Goal: Task Accomplishment & Management: Use online tool/utility

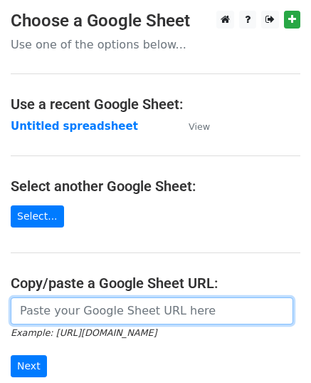
click at [87, 301] on input "url" at bounding box center [152, 310] width 283 height 27
paste input "[URL][DOMAIN_NAME]"
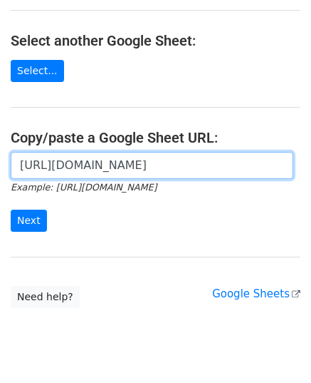
scroll to position [181, 0]
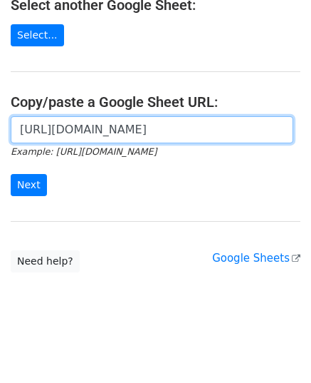
type input "[URL][DOMAIN_NAME]"
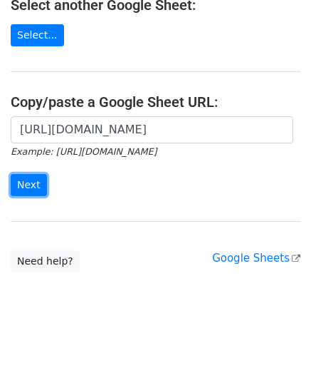
click at [21, 177] on input "Next" at bounding box center [29, 185] width 36 height 22
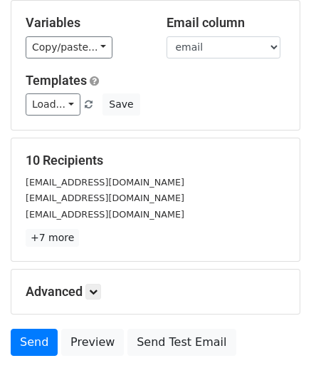
scroll to position [224, 0]
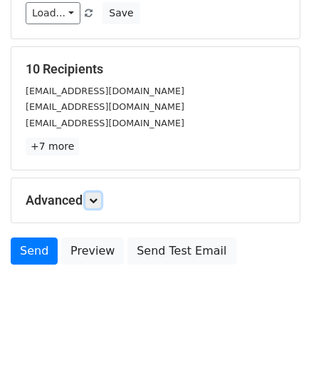
click at [94, 192] on link at bounding box center [93, 200] width 16 height 16
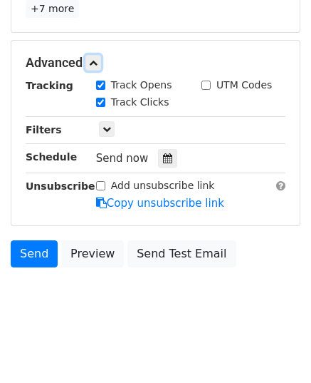
scroll to position [363, 0]
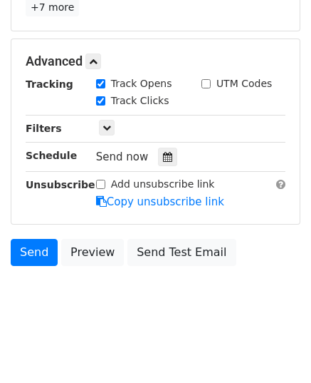
click at [163, 157] on icon at bounding box center [167, 157] width 9 height 10
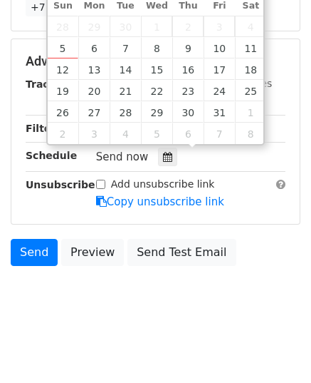
type input "2025-10-07 12:00"
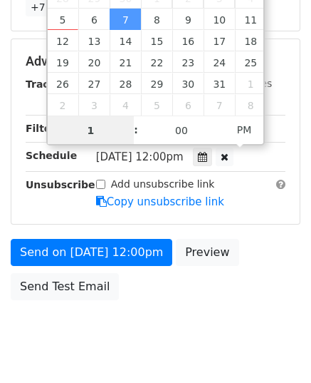
type input "11"
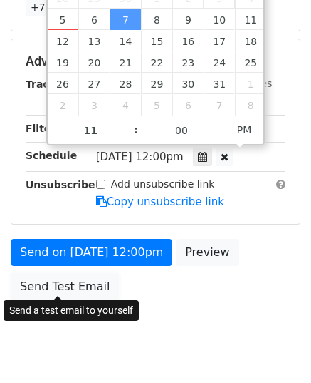
type input "2025-10-07 23:00"
click at [74, 277] on link "Send Test Email" at bounding box center [65, 286] width 108 height 27
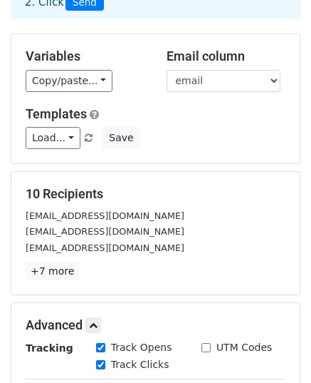
scroll to position [78, 0]
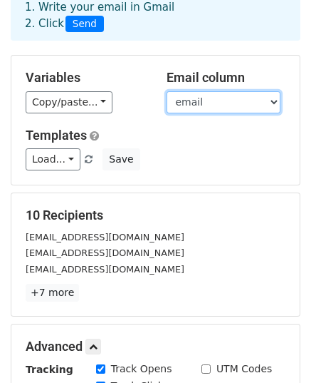
click at [186, 105] on select "email website" at bounding box center [224, 102] width 114 height 22
click at [167, 91] on select "email website" at bounding box center [224, 102] width 114 height 22
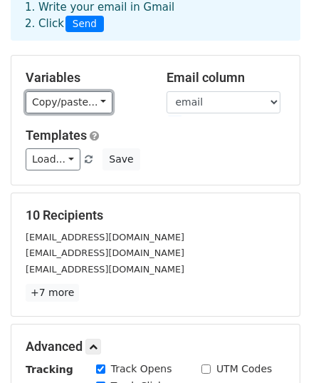
click at [37, 99] on link "Copy/paste..." at bounding box center [69, 102] width 87 height 22
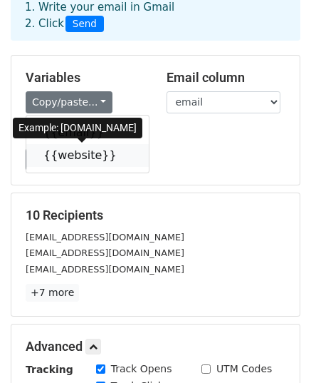
click at [81, 157] on link "{{website}}" at bounding box center [87, 155] width 123 height 23
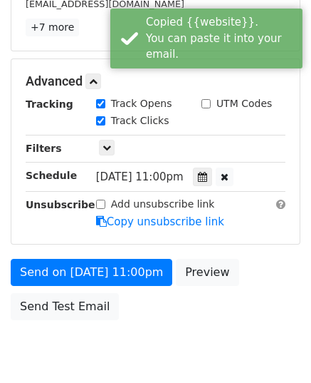
scroll to position [397, 0]
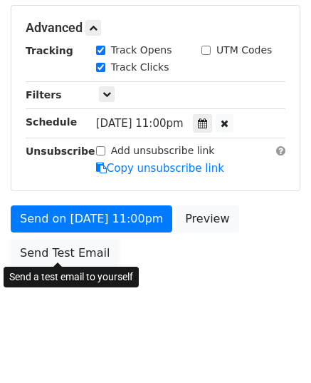
click at [60, 242] on link "Send Test Email" at bounding box center [65, 252] width 108 height 27
click at [78, 246] on link "Send Test Email" at bounding box center [65, 252] width 108 height 27
click at [73, 249] on link "Send Test Email" at bounding box center [65, 252] width 108 height 27
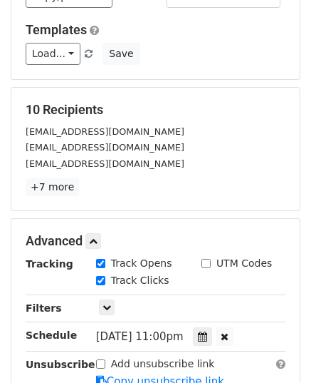
scroll to position [183, 0]
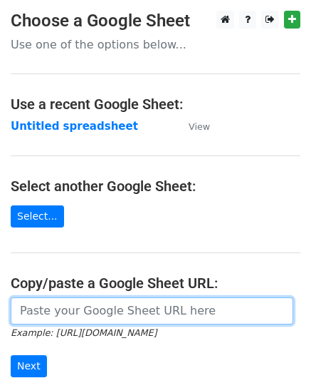
click at [87, 309] on input "url" at bounding box center [152, 310] width 283 height 27
paste input "[URL][DOMAIN_NAME]"
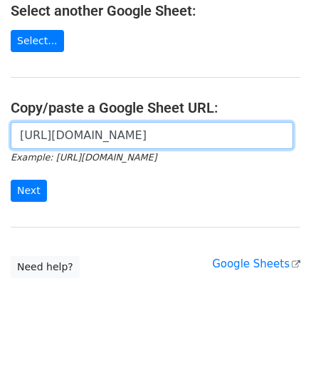
scroll to position [181, 0]
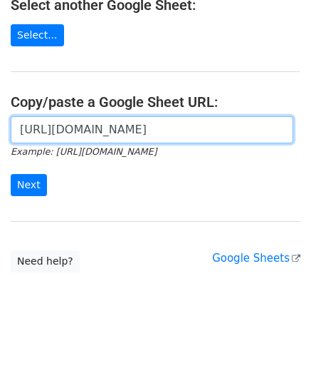
type input "[URL][DOMAIN_NAME]"
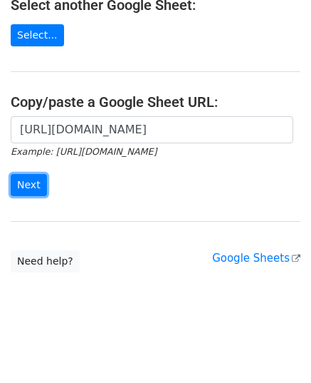
scroll to position [0, 0]
click at [27, 186] on input "Next" at bounding box center [29, 185] width 36 height 22
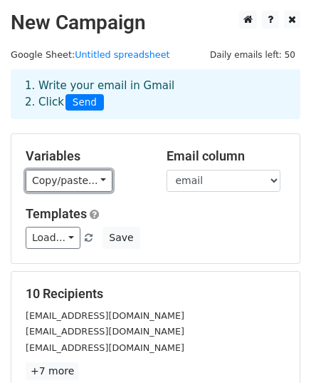
click at [58, 176] on link "Copy/paste..." at bounding box center [69, 181] width 87 height 22
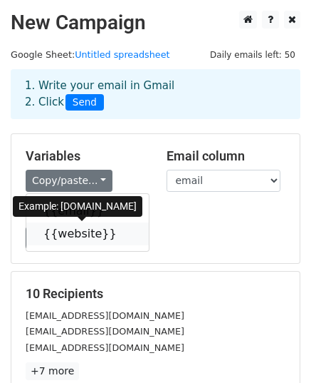
click at [77, 234] on link "{{website}}" at bounding box center [87, 233] width 123 height 23
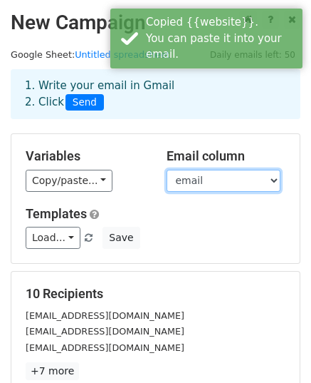
click at [217, 177] on select "email website" at bounding box center [224, 181] width 114 height 22
click at [167, 170] on select "email website" at bounding box center [224, 181] width 114 height 22
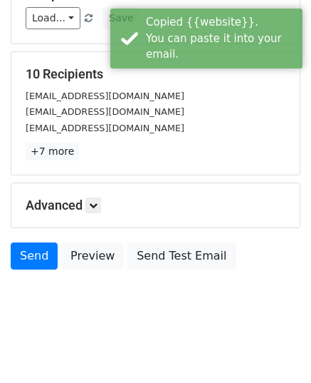
scroll to position [224, 0]
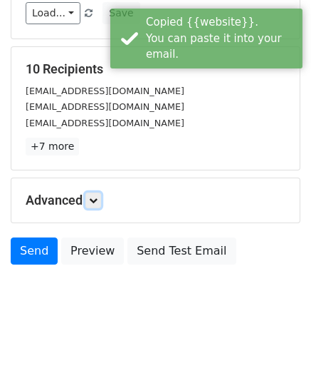
click at [88, 195] on link at bounding box center [93, 200] width 16 height 16
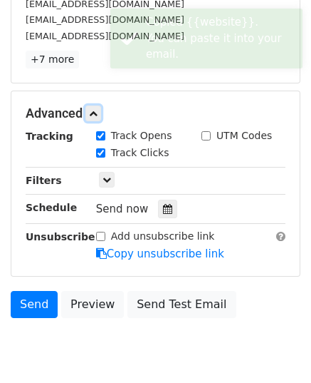
scroll to position [363, 0]
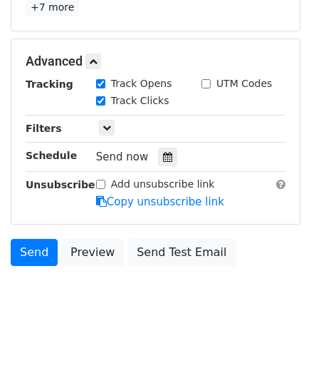
click at [164, 152] on icon at bounding box center [167, 157] width 9 height 10
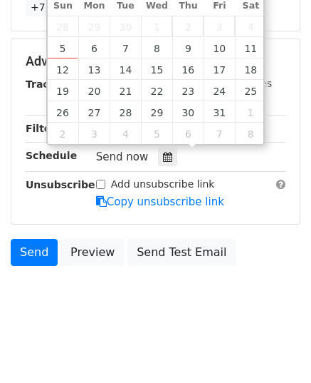
type input "2025-10-07 12:00"
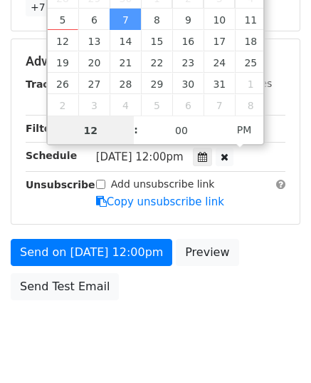
scroll to position [341, 0]
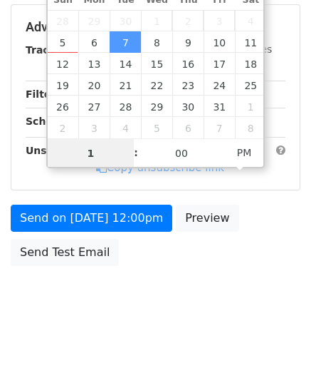
type input "11"
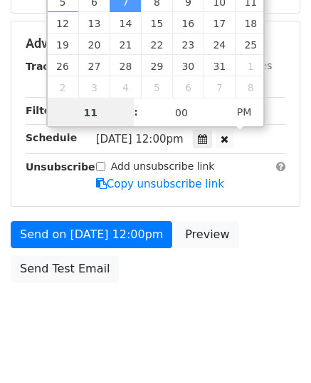
scroll to position [397, 0]
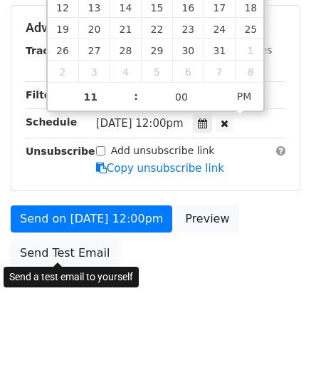
type input "2025-10-07 23:00"
click at [60, 244] on link "Send Test Email" at bounding box center [65, 252] width 108 height 27
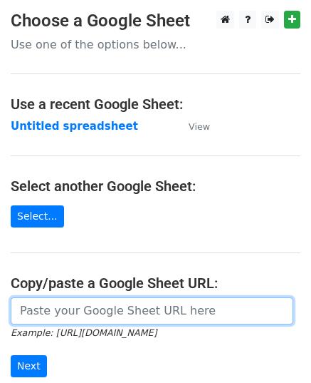
click at [84, 315] on input "url" at bounding box center [152, 310] width 283 height 27
paste input "https://docs.google.com/spreadsheets/d/1iRepQX63oH2juKKcVwOY_0fn6SjUziArzcAdNQD…"
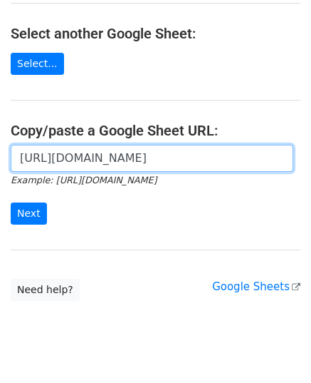
scroll to position [181, 0]
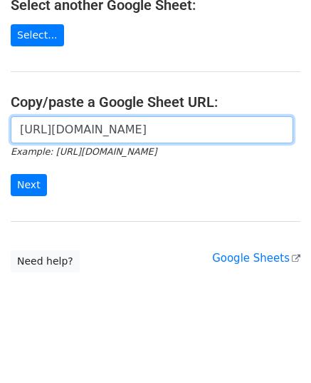
type input "https://docs.google.com/spreadsheets/d/1iRepQX63oH2juKKcVwOY_0fn6SjUziArzcAdNQD…"
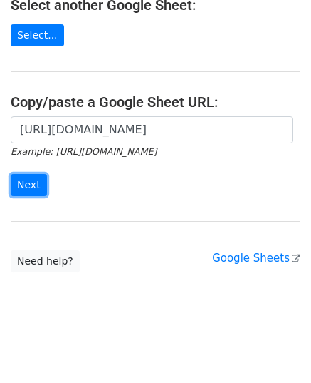
click at [36, 181] on input "Next" at bounding box center [29, 185] width 36 height 22
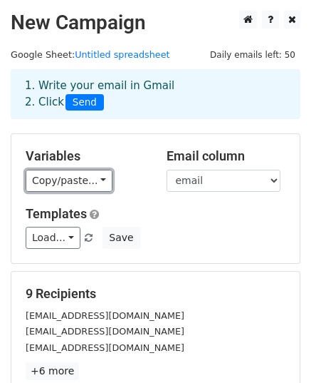
click at [81, 174] on link "Copy/paste..." at bounding box center [69, 181] width 87 height 22
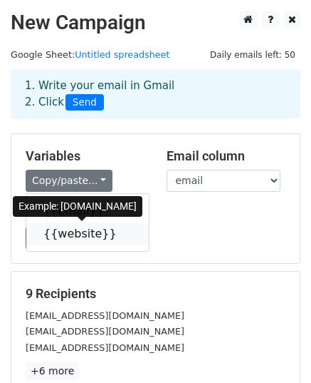
click at [75, 229] on link "{{website}}" at bounding box center [87, 233] width 123 height 23
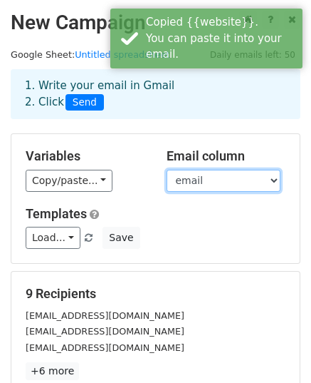
click at [185, 173] on select "email website" at bounding box center [224, 181] width 114 height 22
click at [167, 170] on select "email website" at bounding box center [224, 181] width 114 height 22
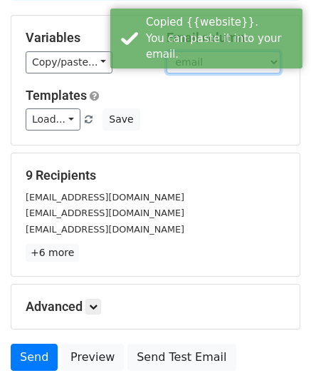
scroll to position [224, 0]
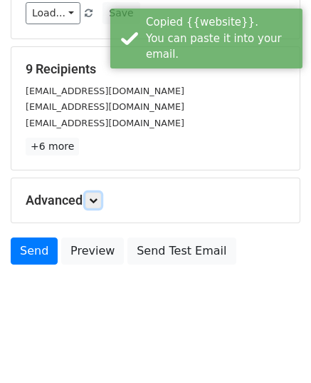
click at [93, 201] on icon at bounding box center [93, 200] width 9 height 9
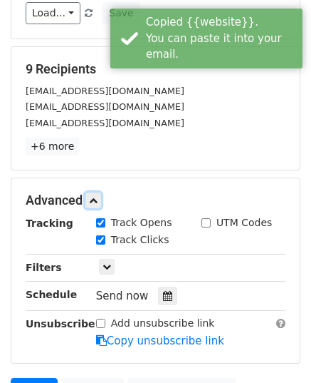
scroll to position [363, 0]
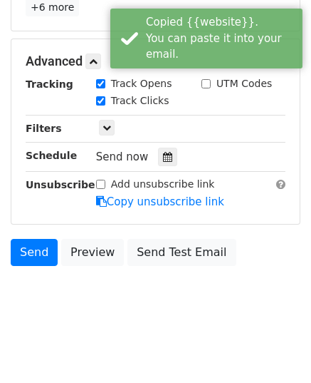
click at [163, 152] on icon at bounding box center [167, 157] width 9 height 10
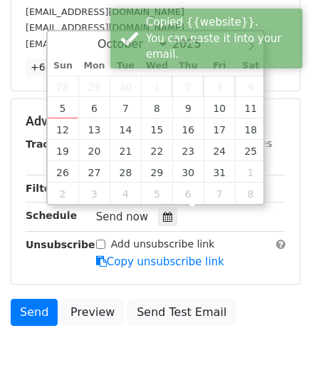
scroll to position [221, 0]
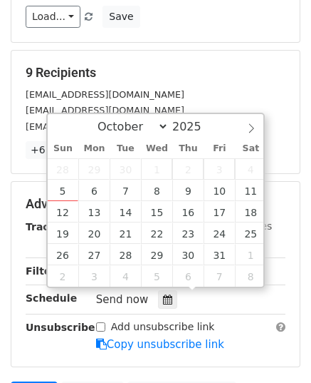
type input "2025-10-07 12:00"
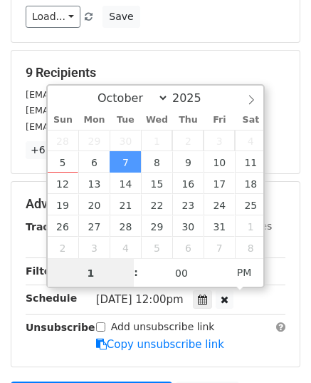
type input "11"
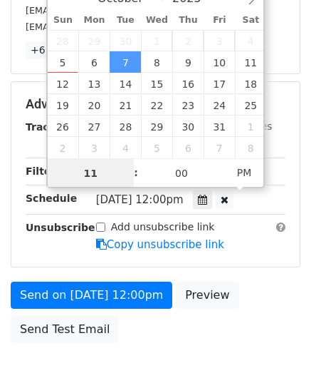
scroll to position [397, 0]
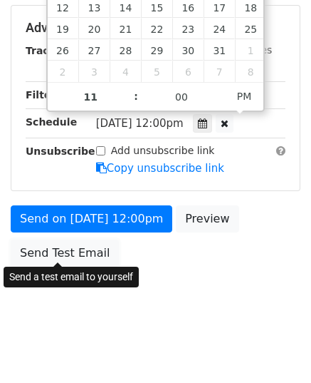
type input "2025-10-07 23:00"
click at [80, 252] on link "Send Test Email" at bounding box center [65, 252] width 108 height 27
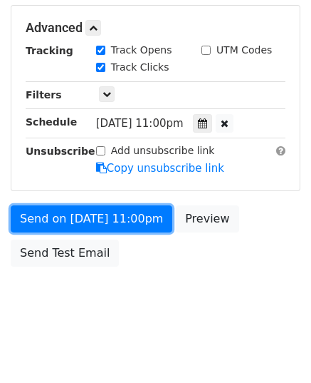
click at [45, 217] on link "Send on Oct 7 at 11:00pm" at bounding box center [92, 218] width 162 height 27
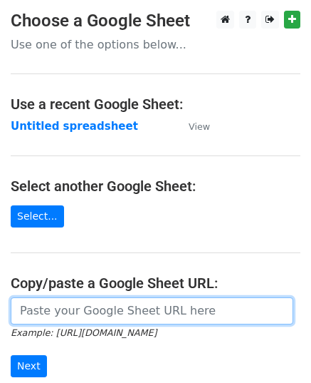
click at [79, 313] on input "url" at bounding box center [152, 310] width 283 height 27
click at [76, 319] on input "url" at bounding box center [152, 310] width 283 height 27
paste input "https://docs.google.com/spreadsheets/d/1XLwEfeaqzO2poPSYaw5D0KOm_BqR5YvsYifm3Sf…"
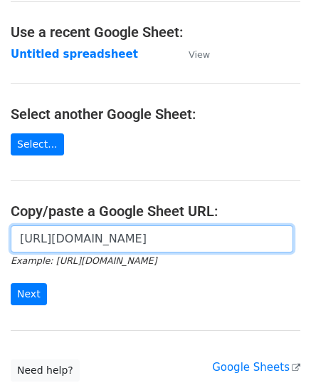
scroll to position [181, 0]
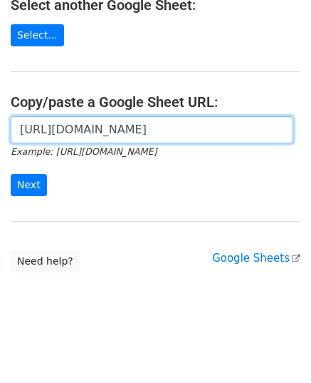
type input "https://docs.google.com/spreadsheets/d/1XLwEfeaqzO2poPSYaw5D0KOm_BqR5YvsYifm3Sf…"
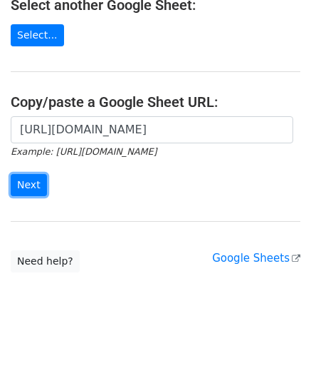
scroll to position [0, 0]
click at [29, 182] on input "Next" at bounding box center [29, 185] width 36 height 22
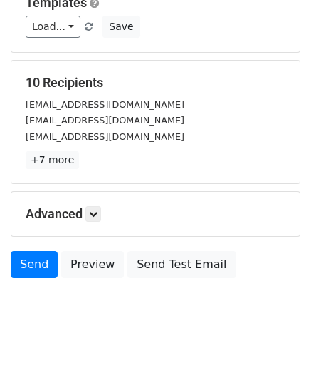
scroll to position [224, 0]
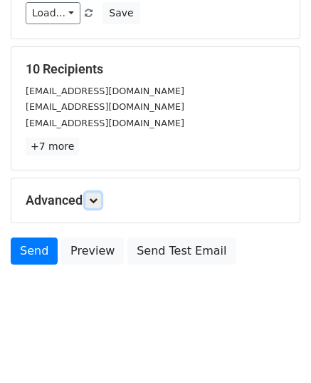
click at [98, 200] on icon at bounding box center [93, 200] width 9 height 9
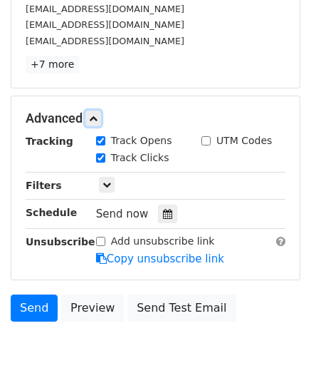
scroll to position [363, 0]
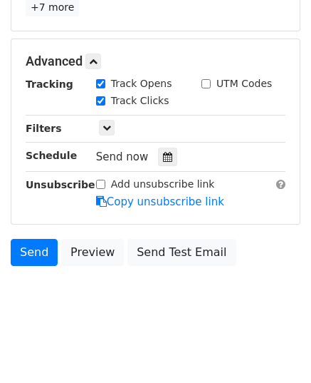
click at [163, 157] on icon at bounding box center [167, 157] width 9 height 10
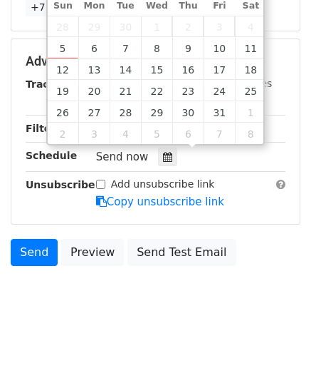
type input "2025-10-08 12:00"
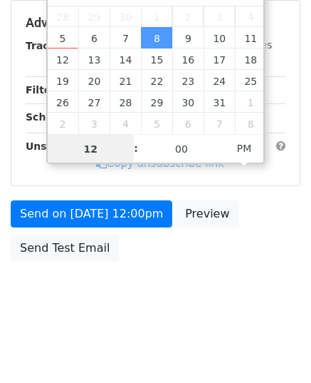
scroll to position [341, 0]
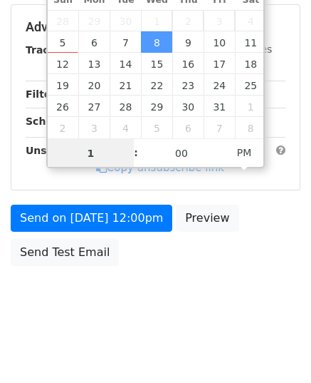
type input "11"
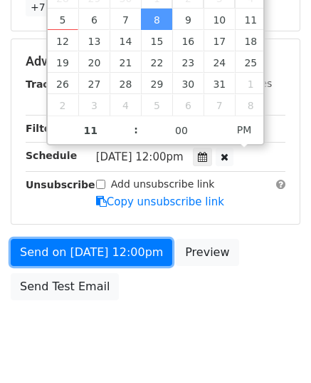
type input "2025-10-08 23:00"
click at [80, 249] on link "Send on Oct 8 at 12:00pm" at bounding box center [92, 252] width 162 height 27
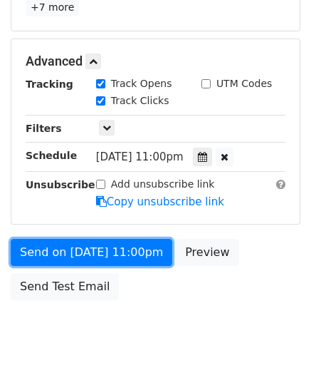
click at [80, 249] on link "Send on Oct 8 at 11:00pm" at bounding box center [92, 252] width 162 height 27
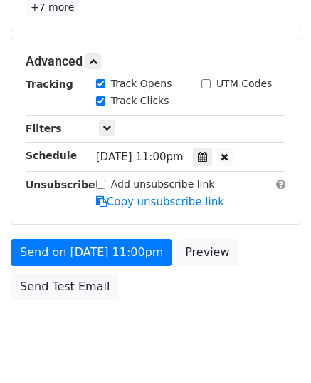
scroll to position [341, 0]
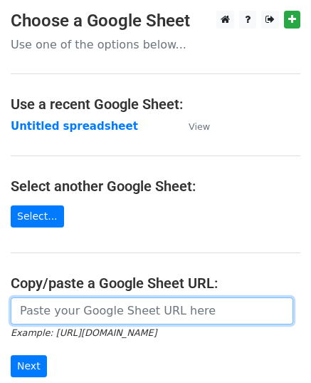
click at [76, 309] on input "url" at bounding box center [152, 310] width 283 height 27
paste input "[URL][DOMAIN_NAME]"
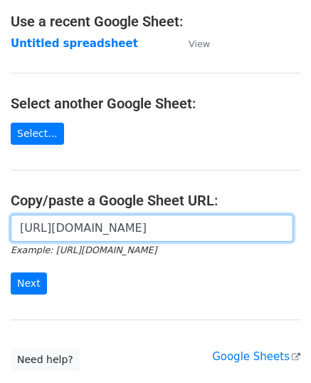
scroll to position [181, 0]
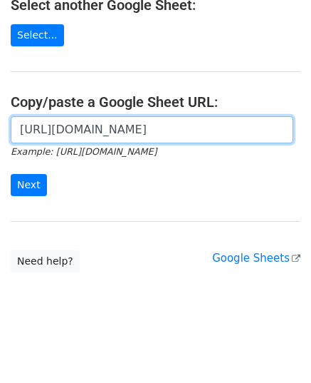
type input "[URL][DOMAIN_NAME]"
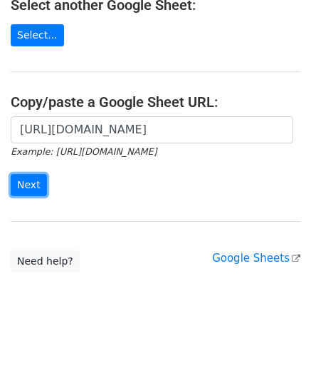
scroll to position [0, 0]
click at [23, 190] on input "Next" at bounding box center [29, 185] width 36 height 22
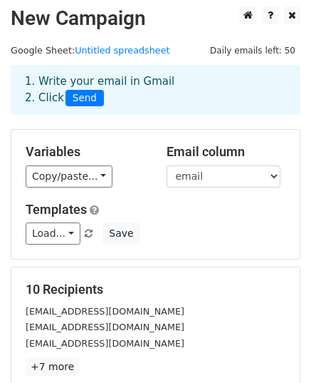
scroll to position [224, 0]
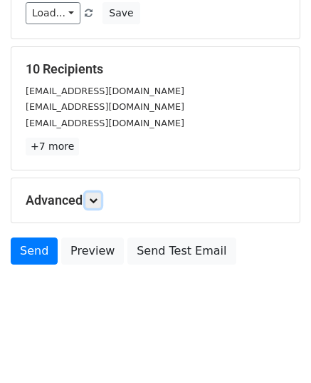
click at [95, 203] on link at bounding box center [93, 200] width 16 height 16
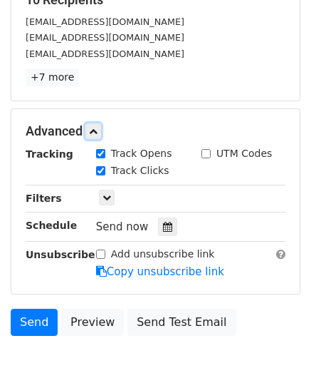
scroll to position [296, 0]
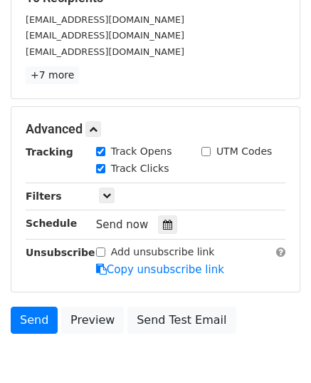
click at [163, 223] on icon at bounding box center [167, 224] width 9 height 10
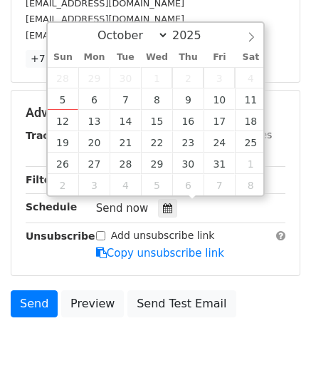
scroll to position [292, 0]
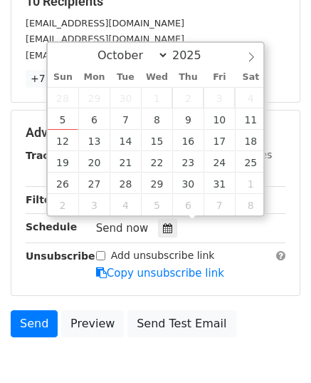
type input "2025-10-09 12:00"
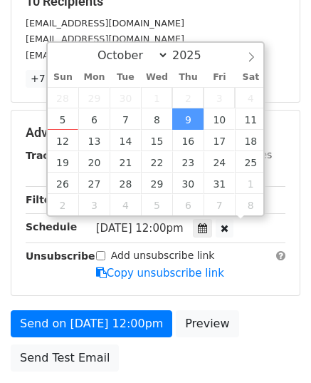
scroll to position [0, 0]
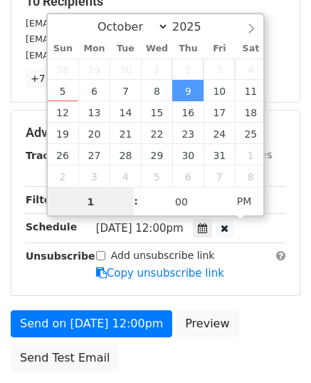
type input "11"
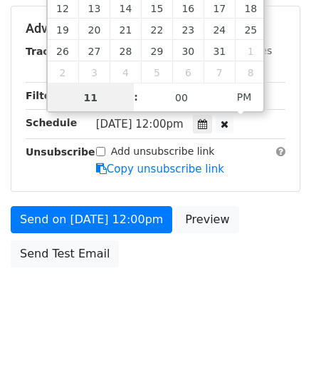
scroll to position [397, 0]
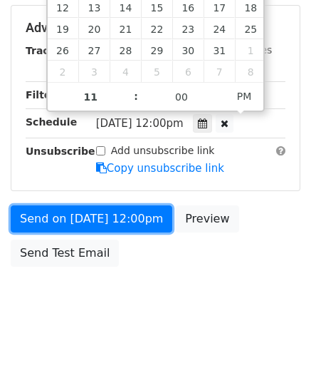
type input "2025-10-09 23:00"
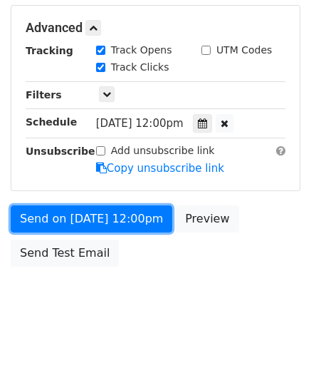
click at [90, 219] on link "Send on Oct 9 at 12:00pm" at bounding box center [92, 218] width 162 height 27
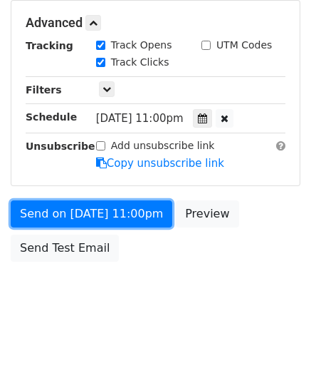
scroll to position [341, 0]
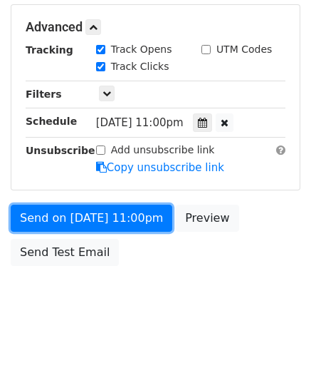
click at [90, 217] on link "Send on Oct 9 at 11:00pm" at bounding box center [92, 217] width 162 height 27
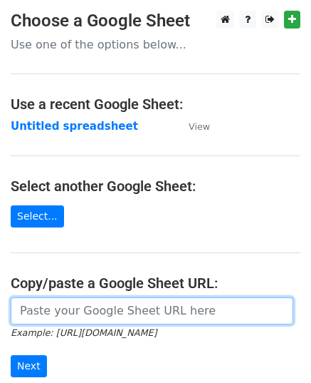
click at [107, 297] on input "url" at bounding box center [152, 310] width 283 height 27
paste input "[URL][DOMAIN_NAME]"
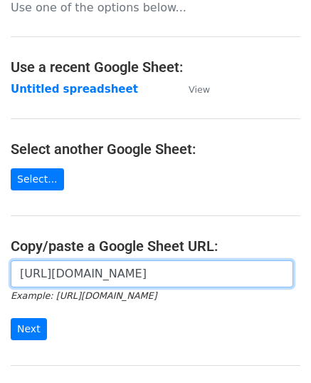
scroll to position [181, 0]
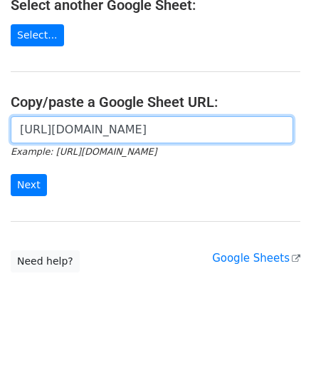
type input "[URL][DOMAIN_NAME]"
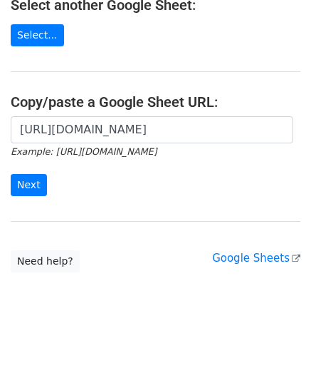
scroll to position [0, 0]
click at [28, 170] on form "[URL][DOMAIN_NAME] Example: [URL][DOMAIN_NAME] Next" at bounding box center [156, 156] width 290 height 80
click at [28, 176] on input "Next" at bounding box center [29, 185] width 36 height 22
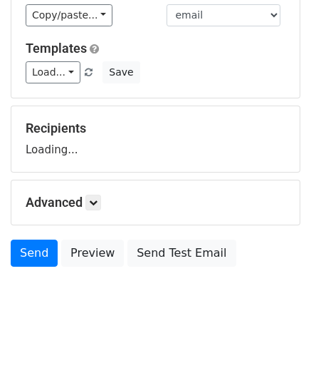
scroll to position [167, 0]
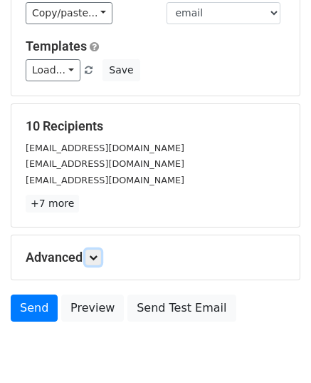
click at [95, 257] on icon at bounding box center [93, 257] width 9 height 9
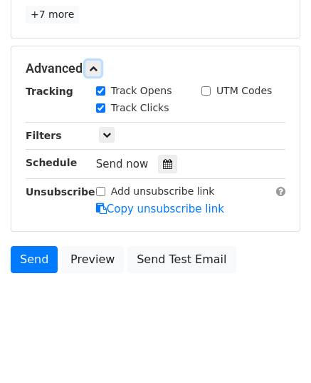
scroll to position [363, 0]
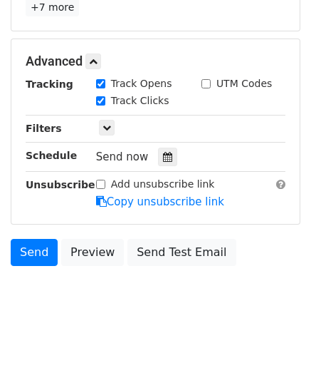
click at [163, 156] on icon at bounding box center [167, 157] width 9 height 10
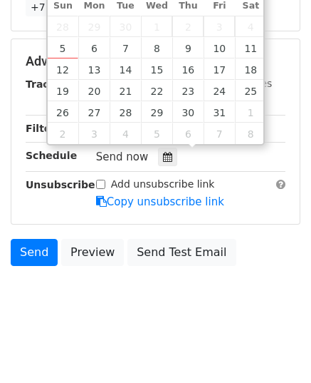
type input "[DATE] 12:00"
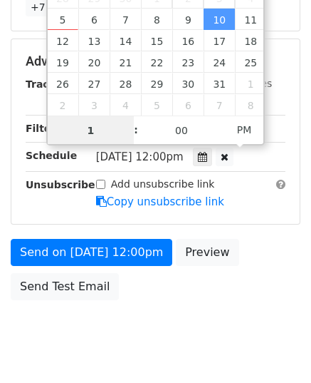
type input "11"
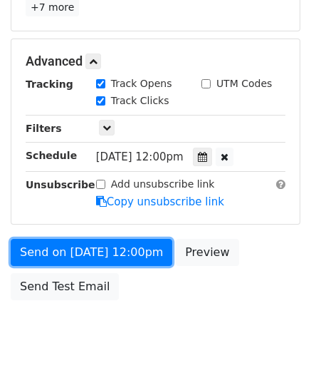
type input "[DATE] 23:00"
click at [98, 249] on link "Send on [DATE] 12:00pm" at bounding box center [92, 252] width 162 height 27
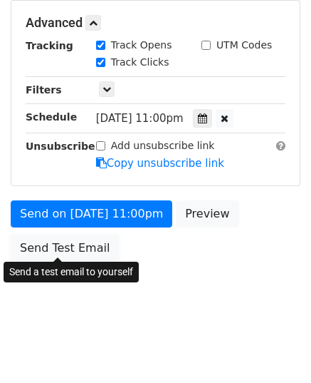
scroll to position [341, 0]
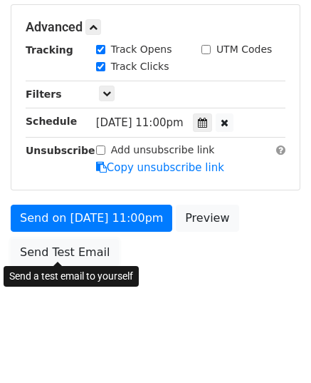
click at [98, 249] on link "Send Test Email" at bounding box center [65, 252] width 108 height 27
